Goal: Transaction & Acquisition: Purchase product/service

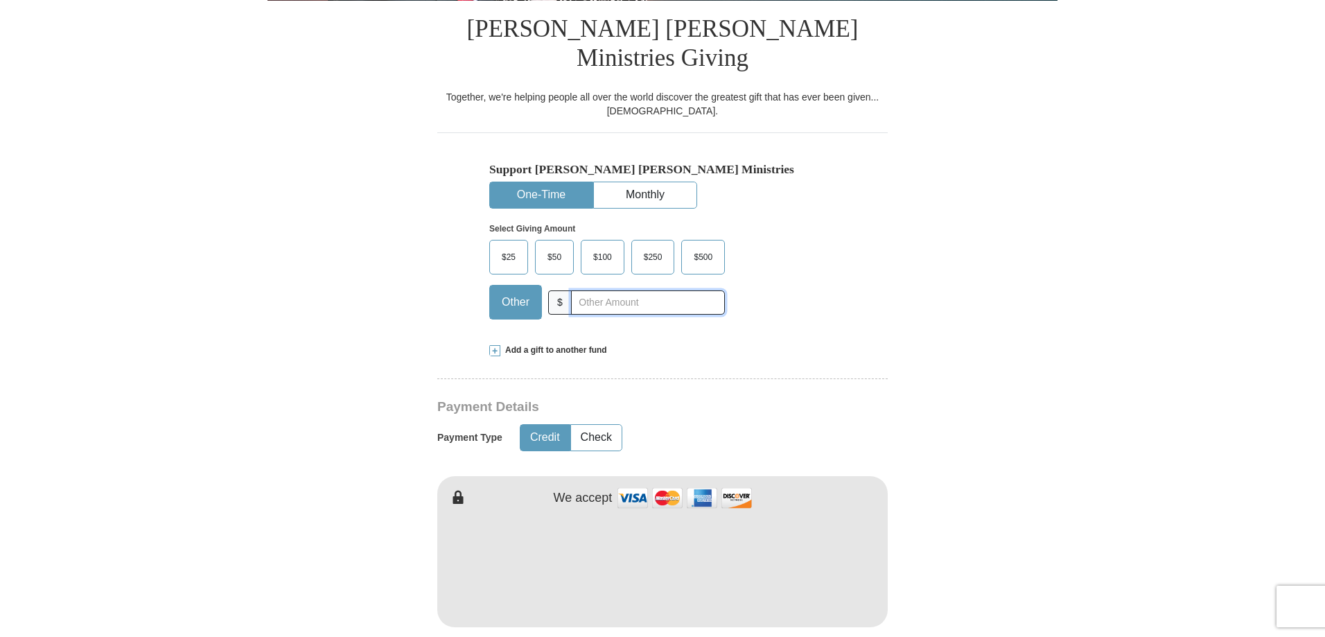
click at [613, 290] on input "text" at bounding box center [648, 302] width 154 height 24
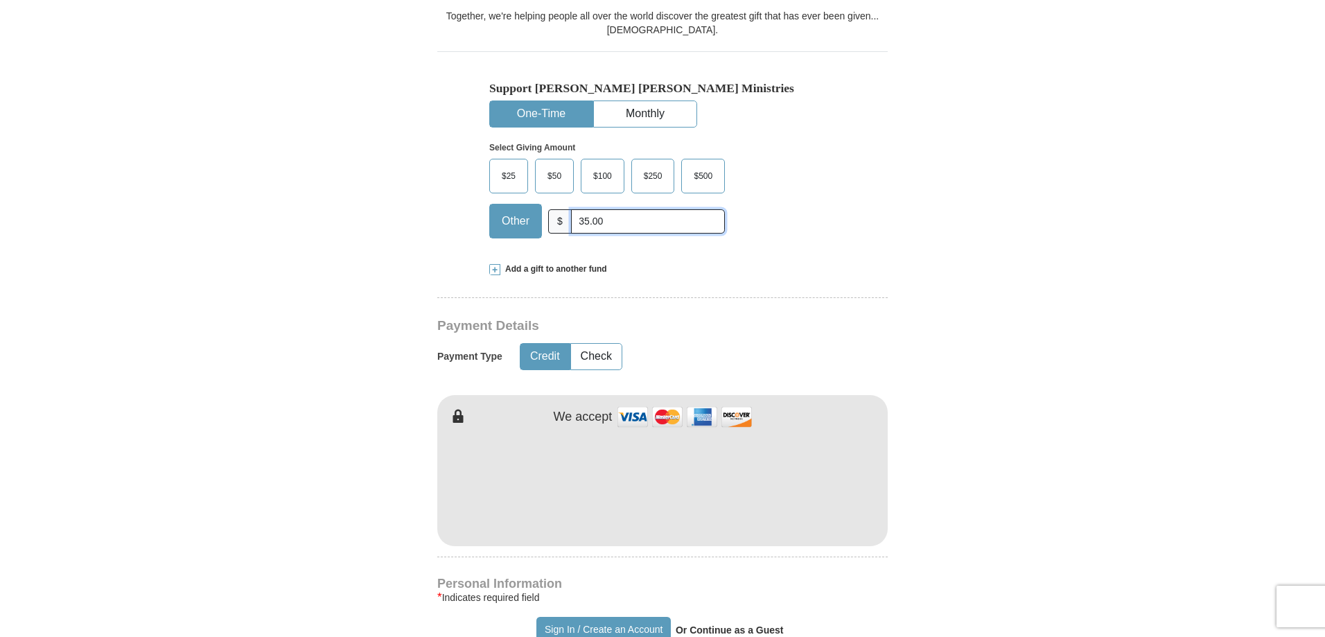
scroll to position [624, 0]
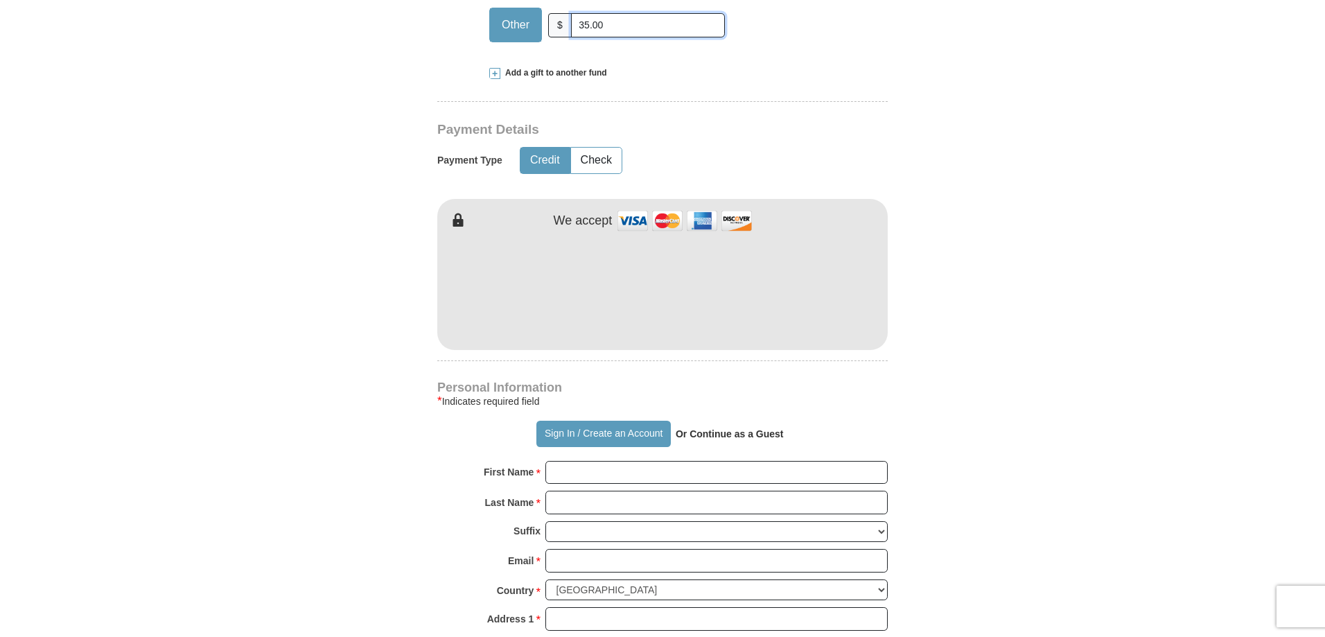
type input "35.00"
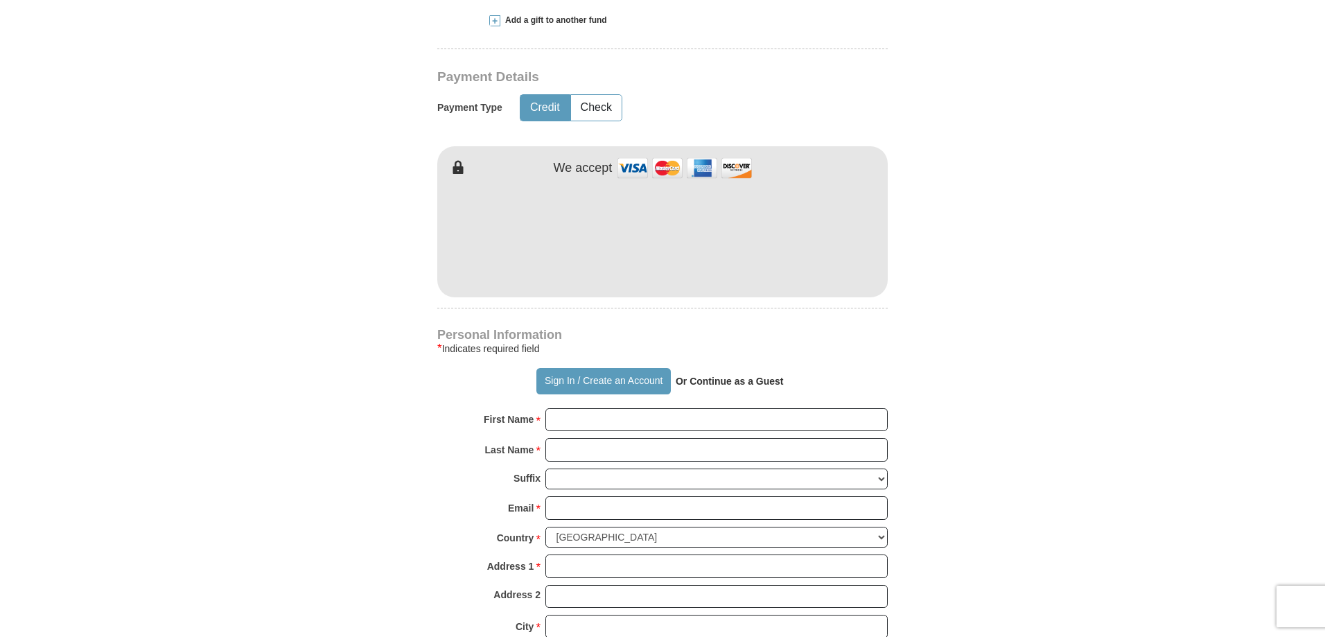
scroll to position [762, 0]
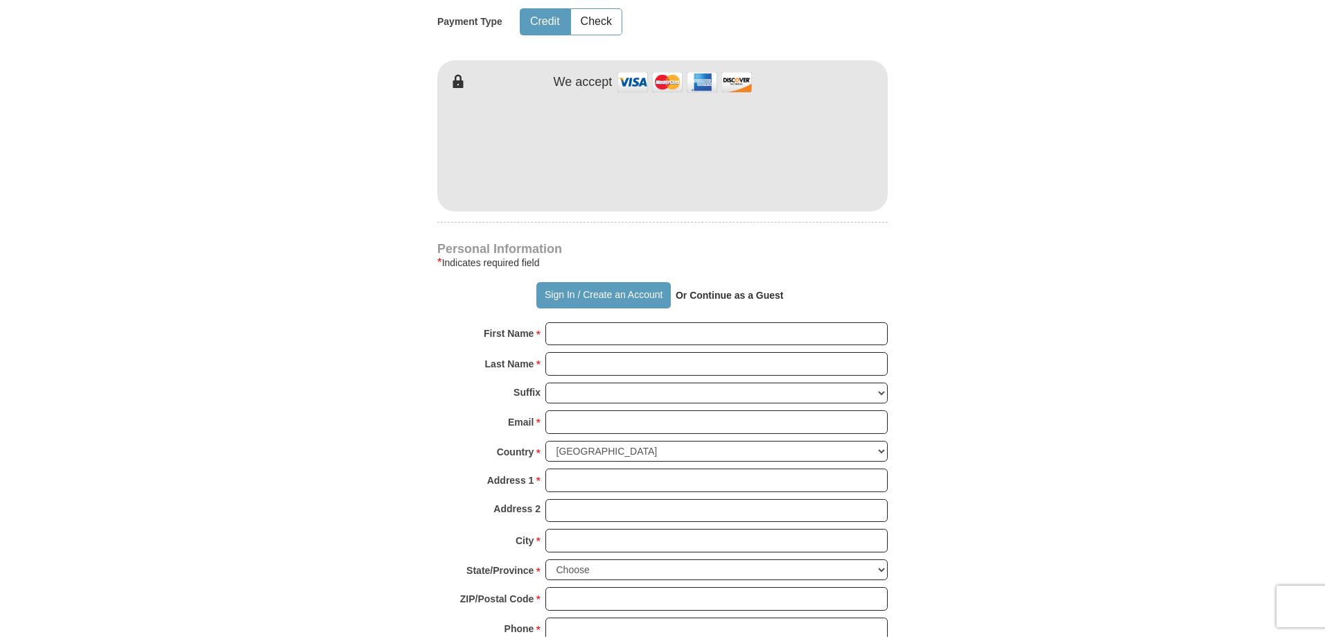
click at [593, 322] on div "First Name * Please enter First Name" at bounding box center [662, 337] width 450 height 30
click at [593, 322] on input "First Name *" at bounding box center [716, 334] width 342 height 24
type input "[PERSON_NAME]"
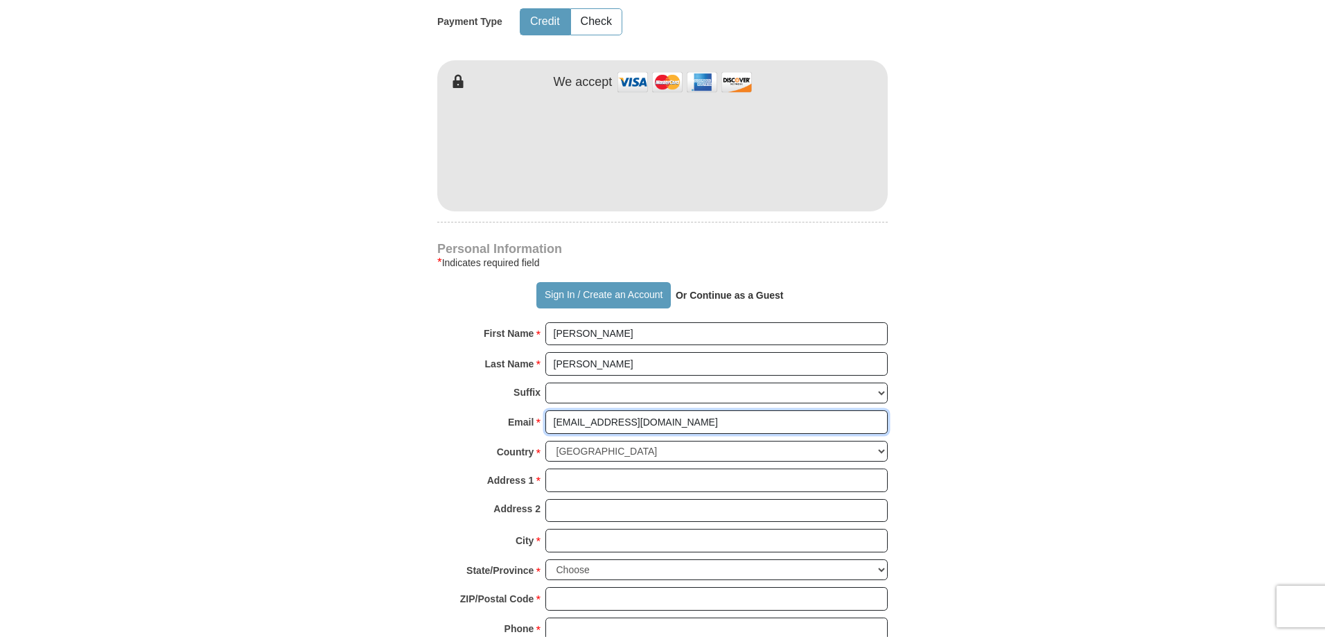
type input "[EMAIL_ADDRESS][DOMAIN_NAME]"
click at [567, 468] on input "Address 1 *" at bounding box center [716, 480] width 342 height 24
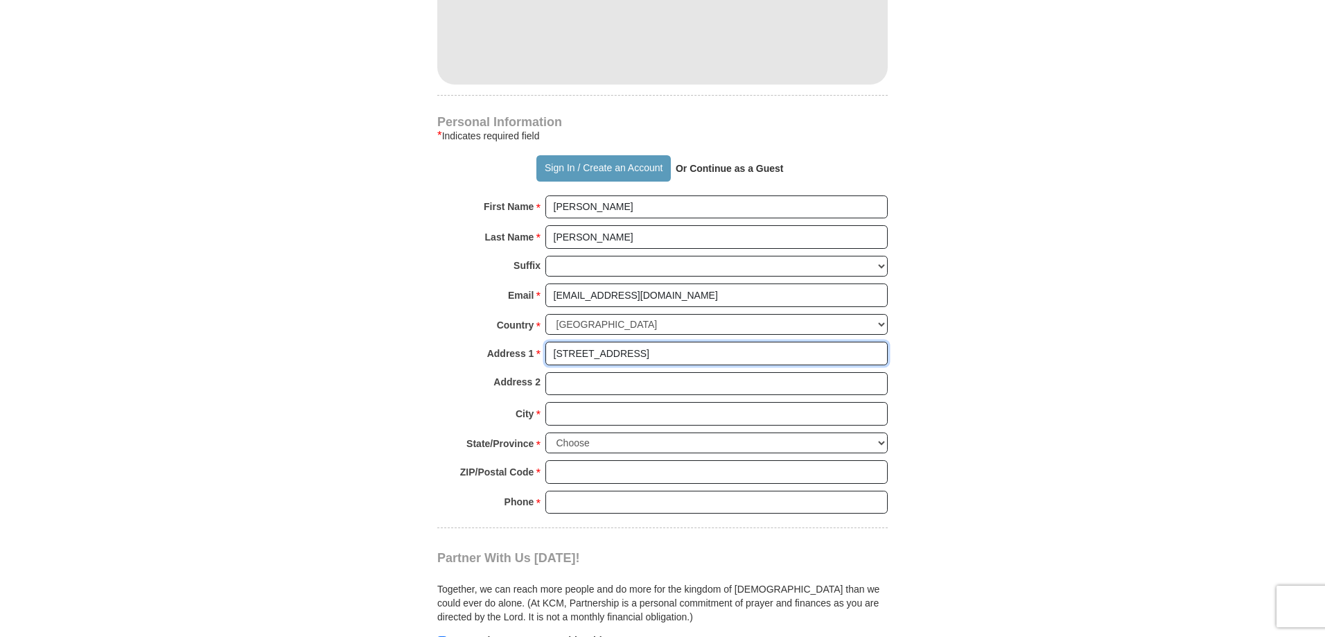
scroll to position [901, 0]
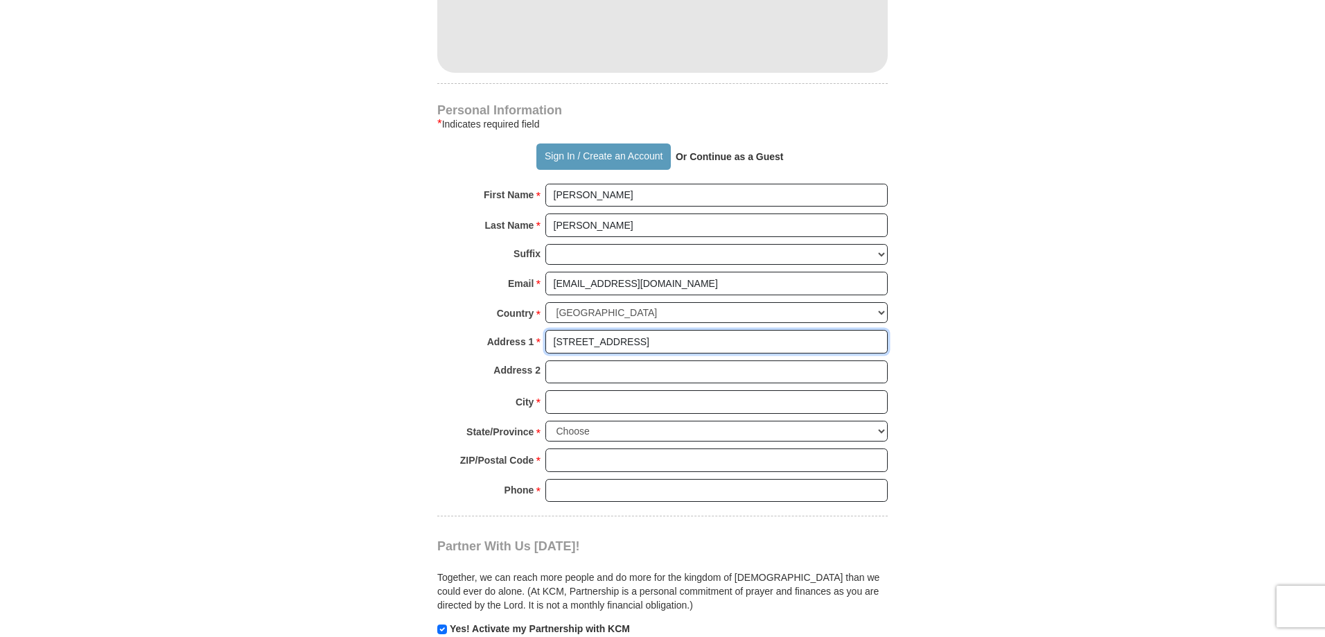
type input "[STREET_ADDRESS]"
click at [593, 390] on input "City *" at bounding box center [716, 402] width 342 height 24
type input "b"
type input "Broken Arrow"
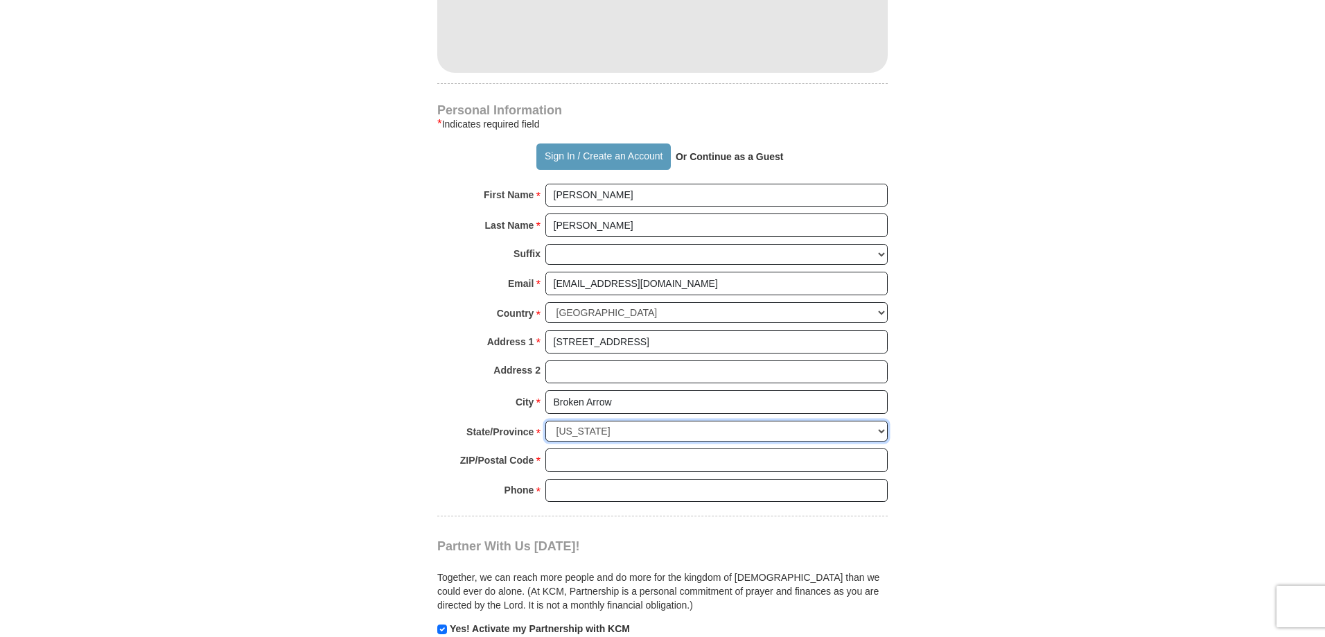
select select "OK"
click at [586, 448] on input "ZIP/Postal Code *" at bounding box center [716, 460] width 342 height 24
type input "74014"
click at [594, 479] on input "Phone * *" at bounding box center [716, 491] width 342 height 24
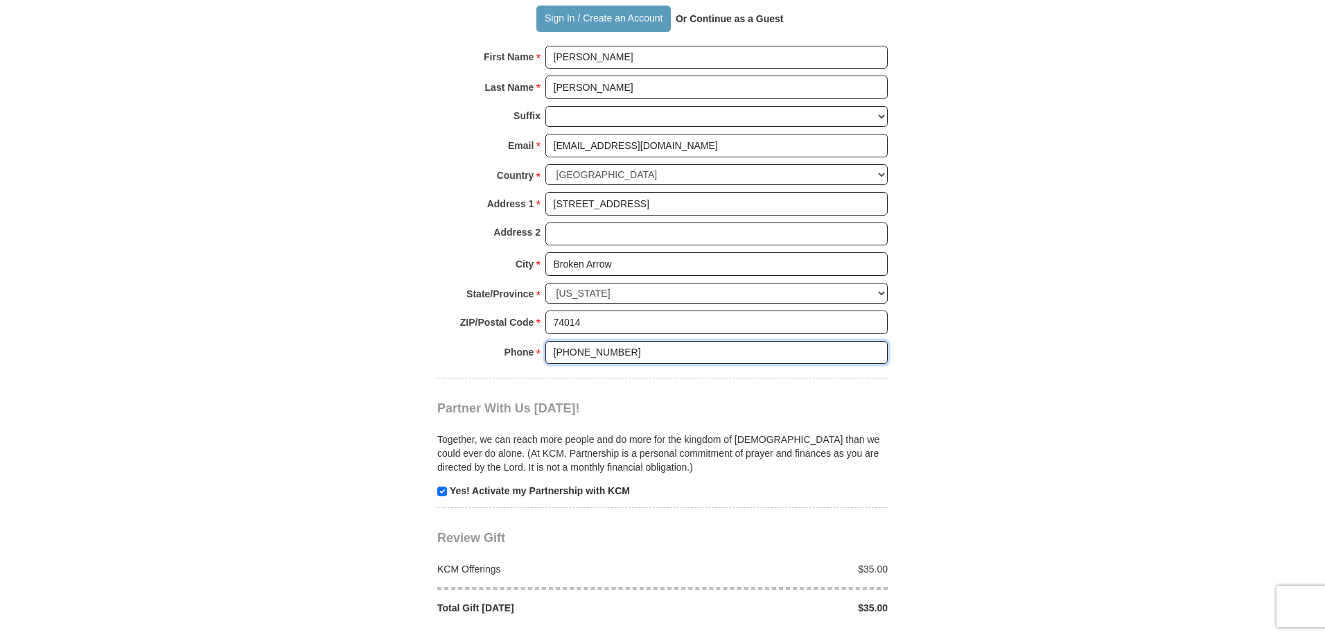
type input "[PHONE_NUMBER]"
click at [444, 486] on input "checkbox" at bounding box center [442, 491] width 10 height 10
checkbox input "false"
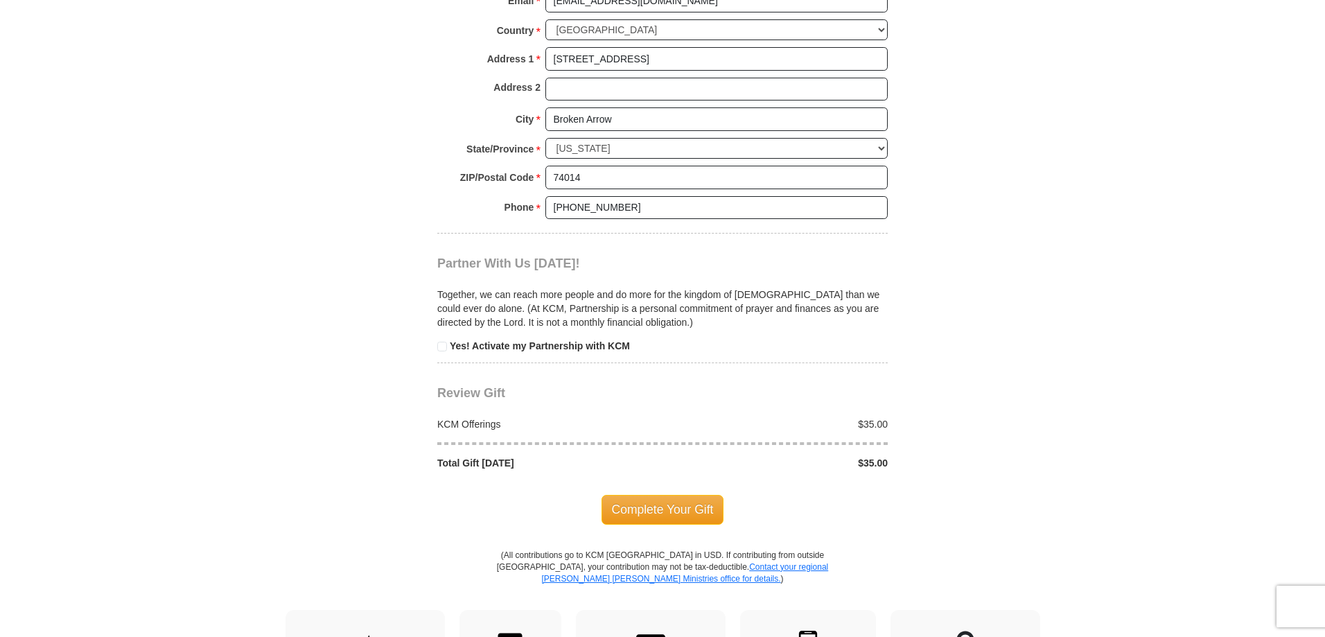
scroll to position [1178, 0]
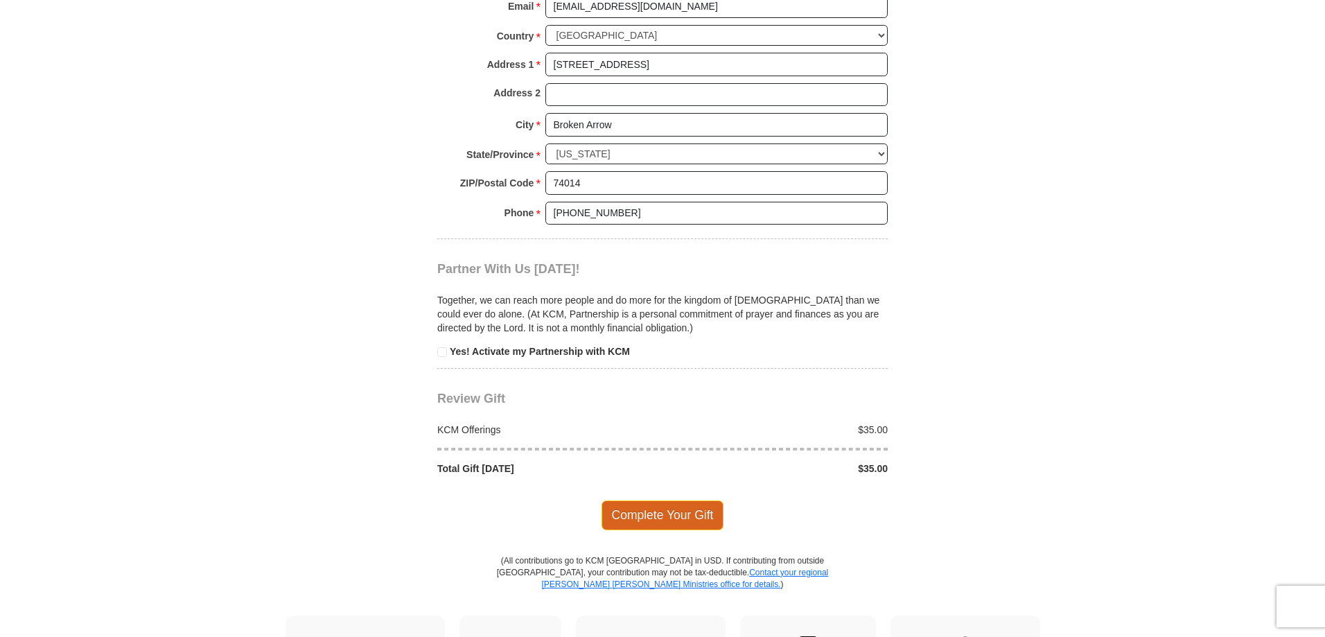
click at [649, 500] on span "Complete Your Gift" at bounding box center [663, 514] width 123 height 29
